Goal: Task Accomplishment & Management: Manage account settings

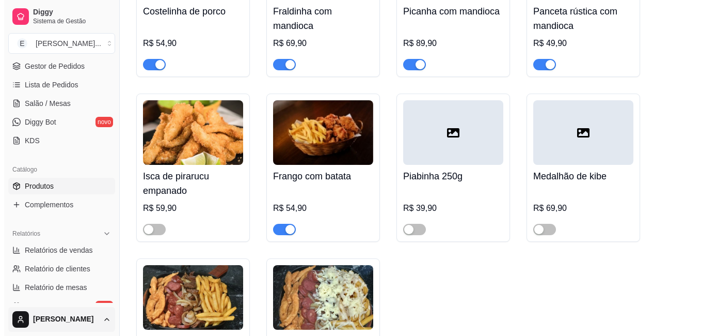
scroll to position [258, 0]
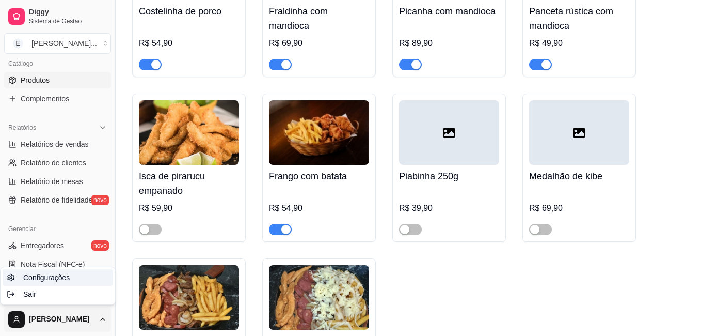
click at [60, 277] on span "Configurações" at bounding box center [46, 277] width 46 height 10
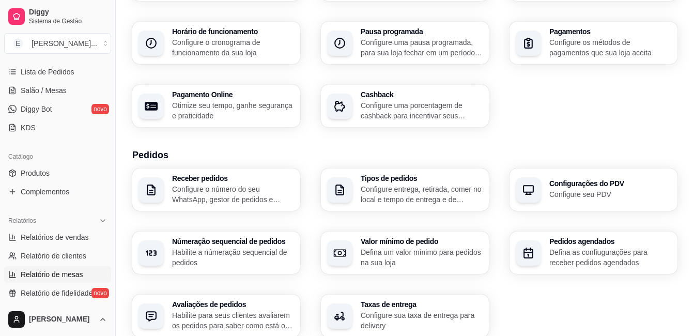
scroll to position [149, 0]
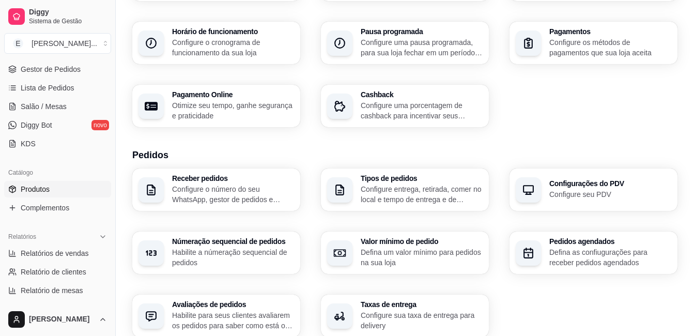
click at [56, 192] on link "Produtos" at bounding box center [57, 189] width 107 height 17
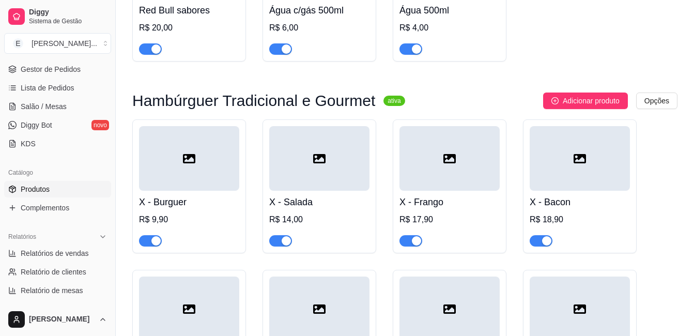
scroll to position [3305, 0]
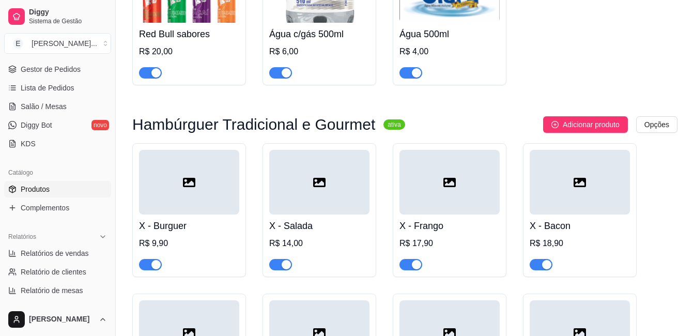
click at [315, 191] on div at bounding box center [319, 182] width 100 height 65
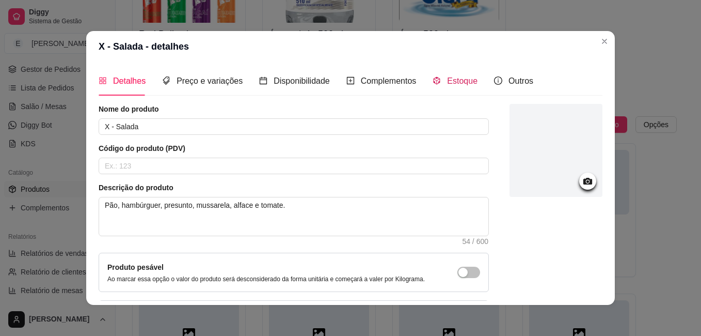
click at [447, 76] on span "Estoque" at bounding box center [462, 80] width 30 height 9
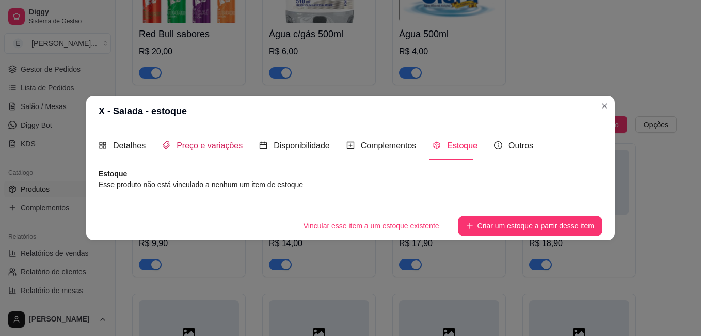
click at [186, 149] on span "Preço e variações" at bounding box center [210, 145] width 66 height 9
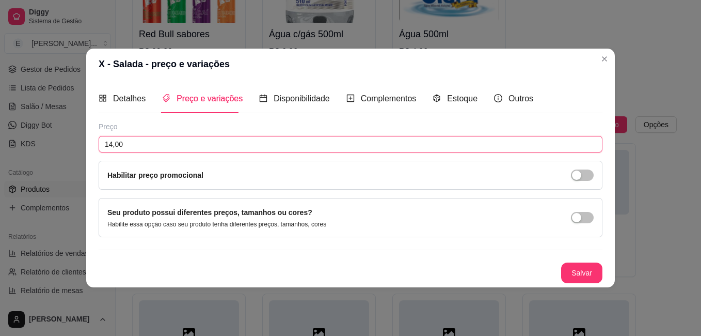
drag, startPoint x: 142, startPoint y: 147, endPoint x: 63, endPoint y: 155, distance: 79.5
click at [63, 155] on div "X - Salada - preço e variações Detalhes Preço e variações Disponibilidade Compl…" at bounding box center [350, 168] width 701 height 336
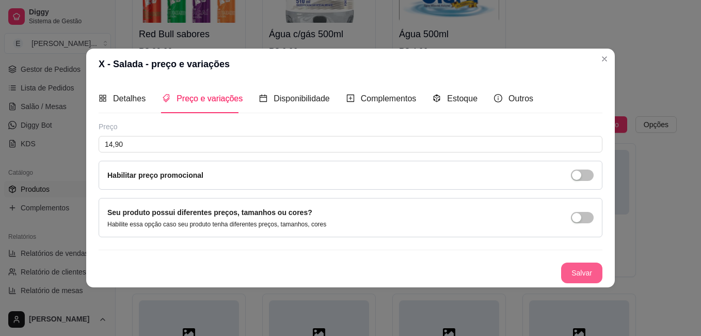
click at [584, 272] on button "Salvar" at bounding box center [581, 272] width 41 height 21
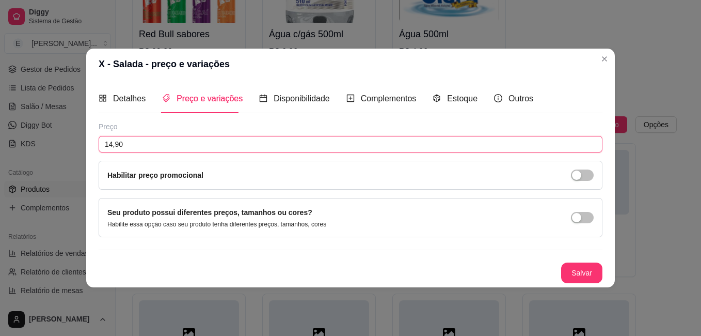
click at [151, 145] on input "14,90" at bounding box center [351, 144] width 504 height 17
drag, startPoint x: 156, startPoint y: 140, endPoint x: 63, endPoint y: 143, distance: 93.0
click at [63, 143] on div "X - Salada - preço e variações Detalhes Preço e variações Disponibilidade Compl…" at bounding box center [350, 168] width 701 height 336
type input "15,90"
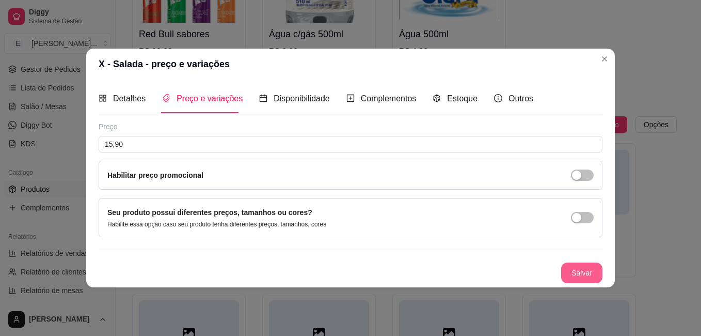
click at [578, 276] on button "Salvar" at bounding box center [581, 272] width 41 height 21
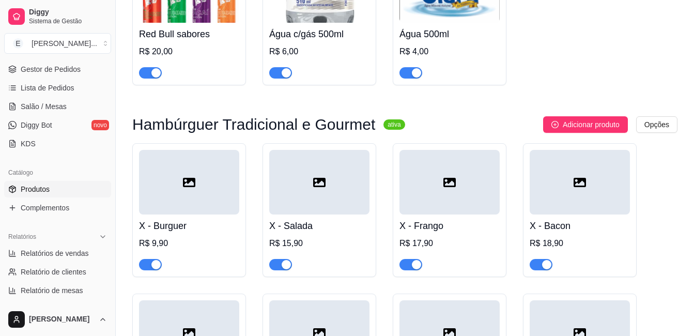
click at [451, 155] on div at bounding box center [449, 182] width 100 height 65
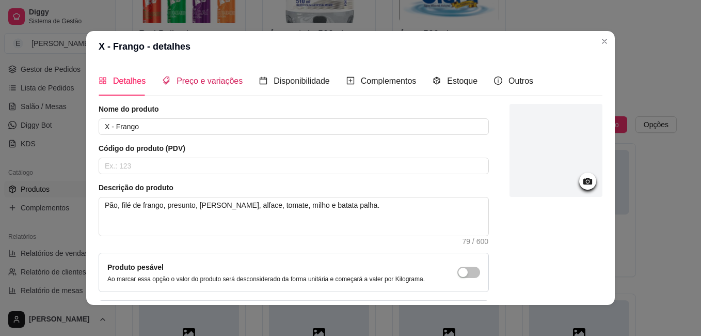
click at [214, 80] on span "Preço e variações" at bounding box center [210, 80] width 66 height 9
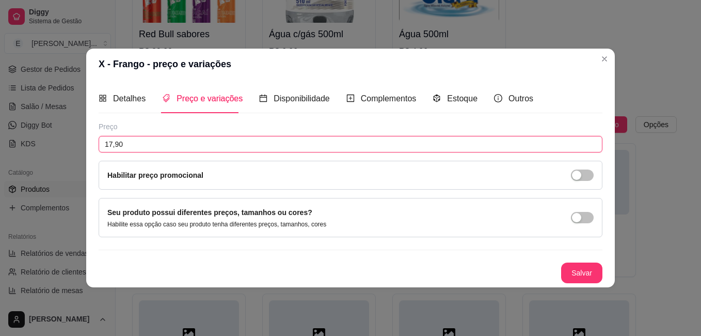
drag, startPoint x: 146, startPoint y: 140, endPoint x: 54, endPoint y: 142, distance: 91.9
click at [55, 142] on div "X - Frango - preço e variações Detalhes Preço e variações Disponibilidade Compl…" at bounding box center [350, 168] width 701 height 336
type input "19,90"
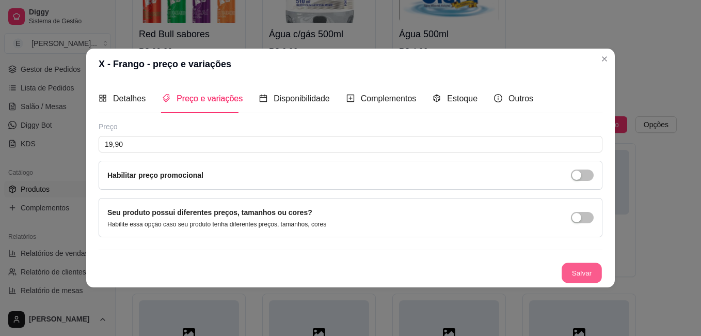
click at [581, 278] on button "Salvar" at bounding box center [582, 273] width 40 height 20
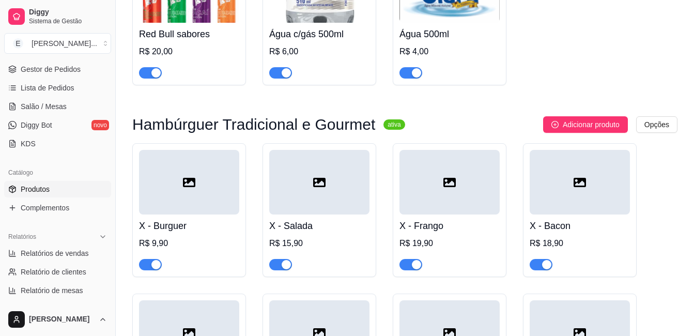
click at [571, 161] on div at bounding box center [579, 182] width 100 height 65
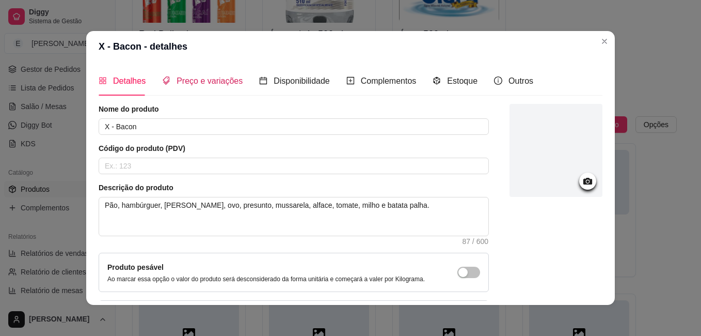
click at [202, 79] on span "Preço e variações" at bounding box center [210, 80] width 66 height 9
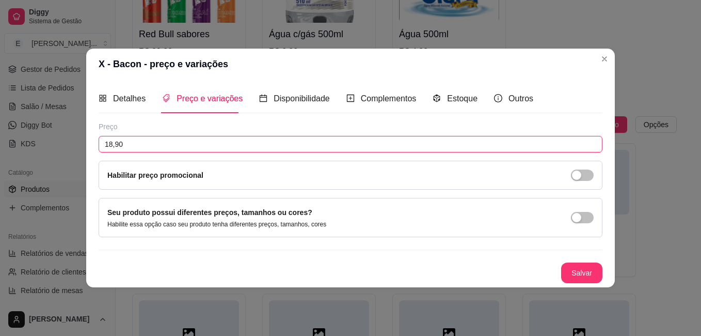
drag, startPoint x: 139, startPoint y: 142, endPoint x: 54, endPoint y: 147, distance: 85.4
click at [55, 147] on div "X - Bacon - preço e variações Detalhes Preço e variações Disponibilidade Comple…" at bounding box center [350, 168] width 701 height 336
type input "21,90"
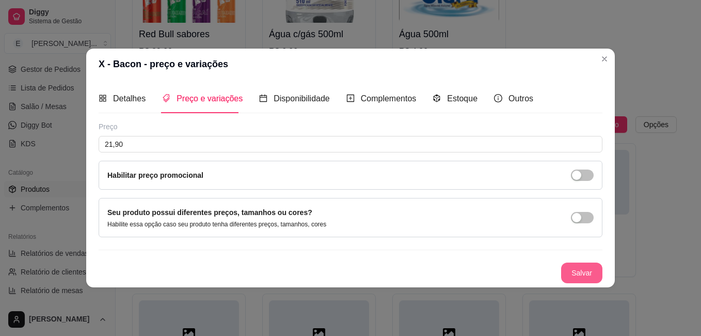
click at [586, 278] on button "Salvar" at bounding box center [581, 272] width 41 height 21
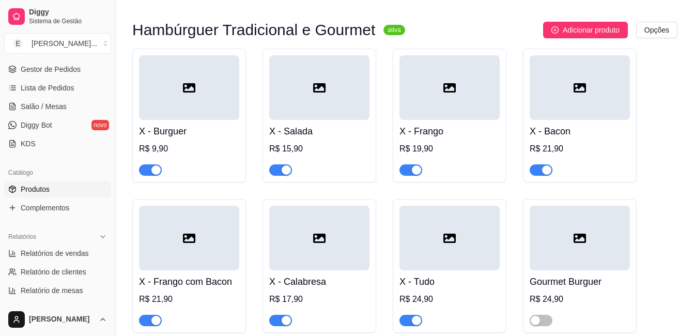
scroll to position [3409, 0]
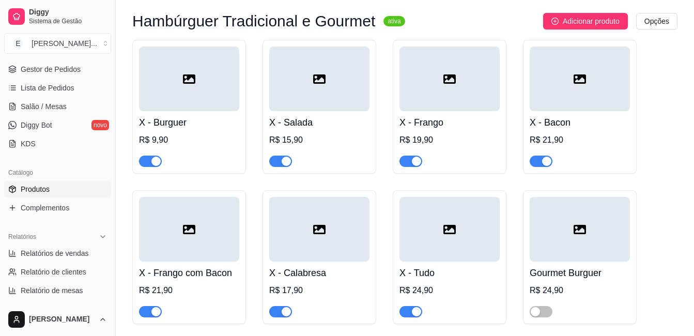
click at [193, 223] on icon at bounding box center [189, 229] width 12 height 12
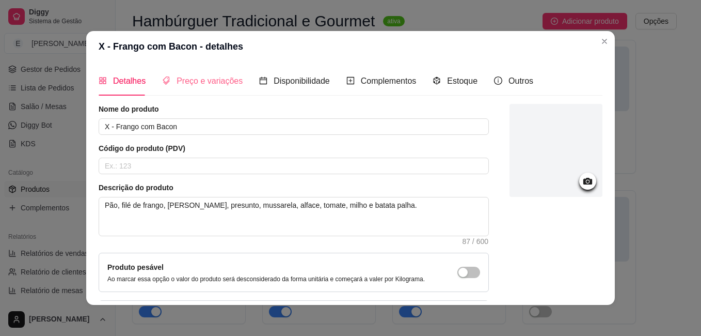
click at [200, 73] on div "Preço e variações" at bounding box center [202, 80] width 81 height 29
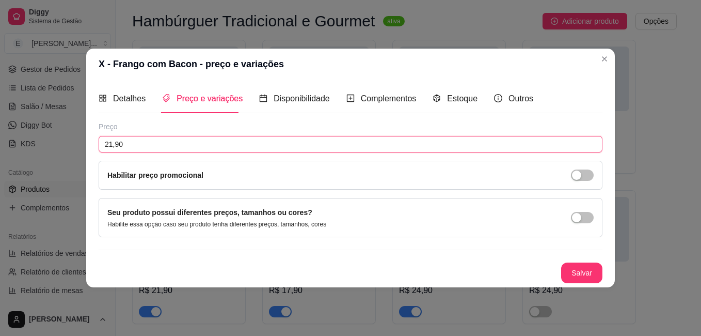
drag, startPoint x: 57, startPoint y: 147, endPoint x: 51, endPoint y: 147, distance: 6.7
click at [52, 147] on div "X - Frango com Bacon - preço e variações Detalhes Preço e variações Disponibili…" at bounding box center [350, 168] width 701 height 336
type input "23,90"
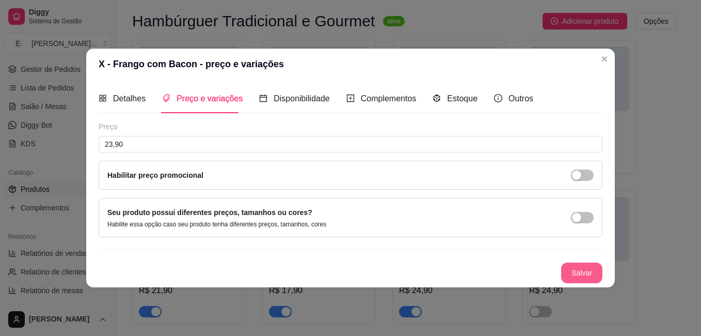
click at [587, 267] on button "Salvar" at bounding box center [581, 272] width 41 height 21
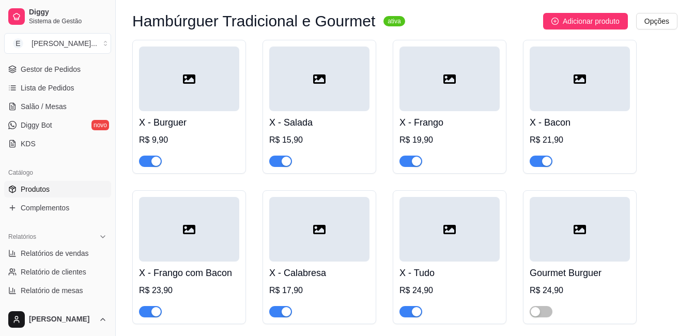
click at [328, 210] on div at bounding box center [319, 229] width 100 height 65
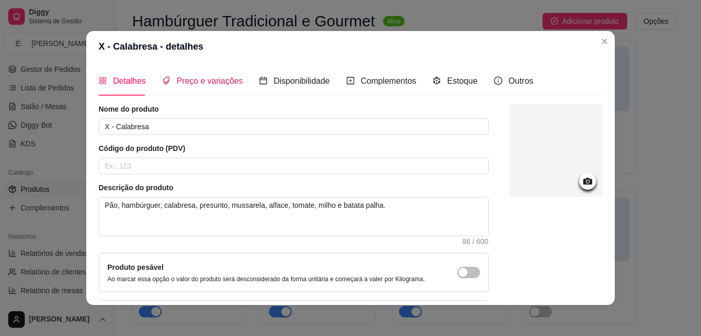
click at [187, 75] on div "Preço e variações" at bounding box center [202, 80] width 81 height 13
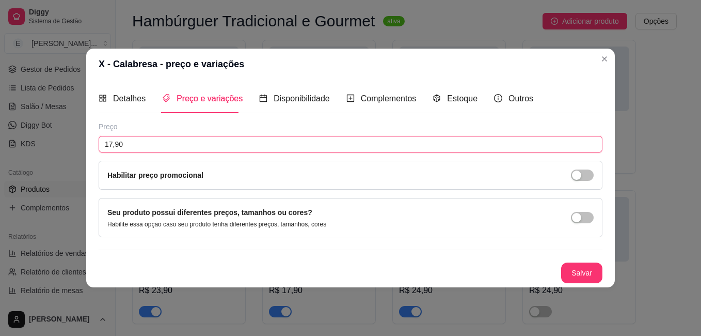
drag, startPoint x: 144, startPoint y: 145, endPoint x: 52, endPoint y: 146, distance: 92.5
click at [55, 148] on div "X - Calabresa - preço e variações Detalhes Preço e variações Disponibilidade Co…" at bounding box center [350, 168] width 701 height 336
type input "21,90"
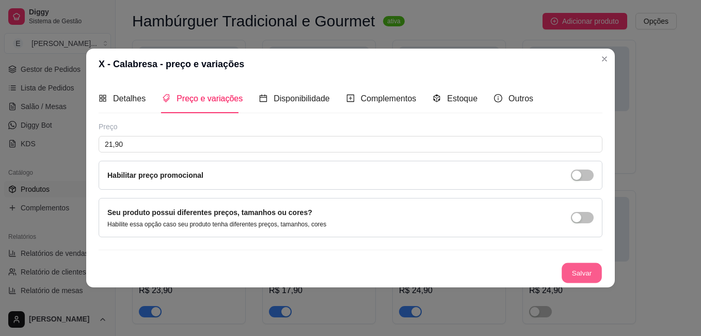
click at [582, 269] on button "Salvar" at bounding box center [582, 273] width 40 height 20
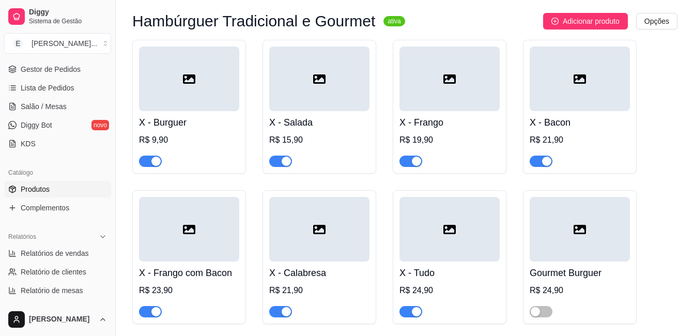
click at [469, 207] on div at bounding box center [449, 229] width 100 height 65
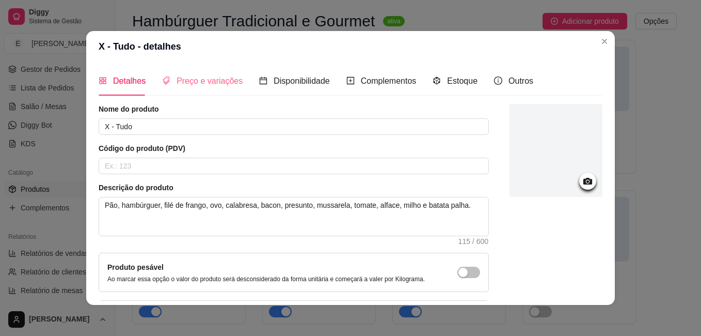
click at [197, 74] on div "Preço e variações" at bounding box center [202, 80] width 81 height 29
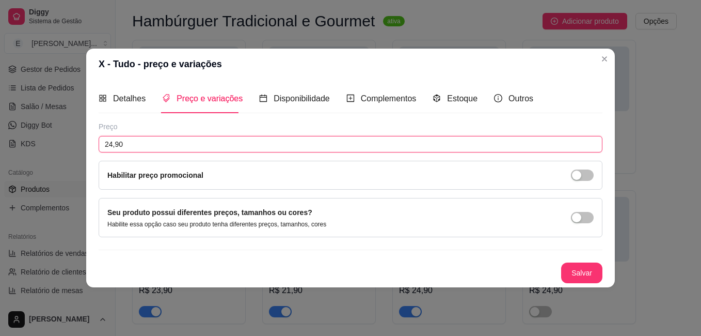
drag, startPoint x: 53, startPoint y: 149, endPoint x: 20, endPoint y: 148, distance: 33.1
click at [21, 149] on div "X - Tudo - preço e variações Detalhes Preço e variações Disponibilidade Complem…" at bounding box center [350, 168] width 701 height 336
type input "27,90"
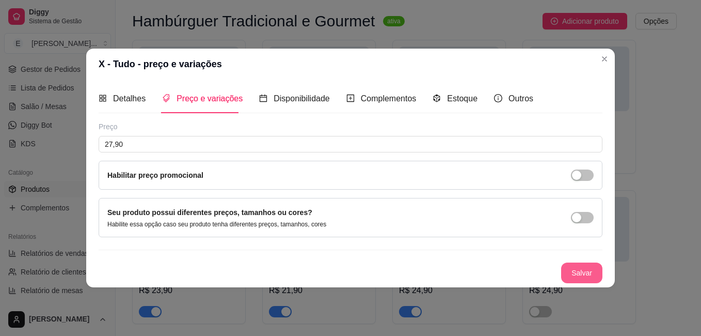
click at [579, 267] on button "Salvar" at bounding box center [581, 272] width 41 height 21
